Goal: Find specific page/section: Find specific page/section

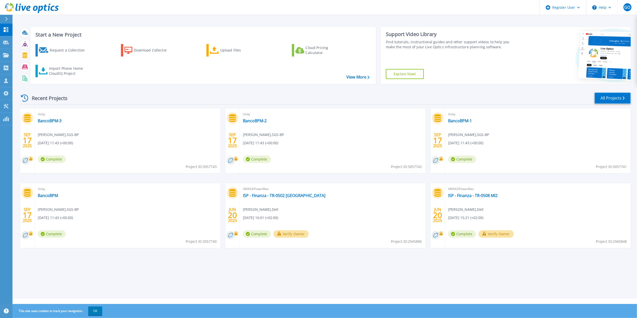
click at [626, 95] on link "All Projects" at bounding box center [613, 98] width 36 height 11
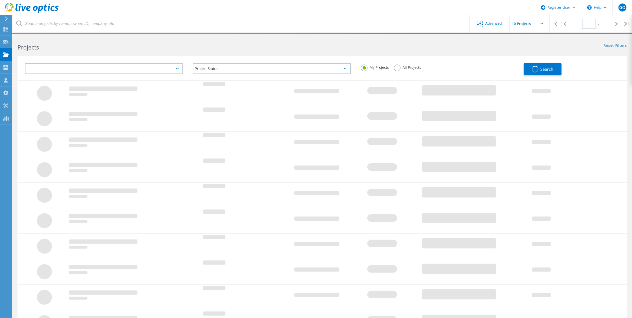
type input "1"
